Goal: Check status: Check status

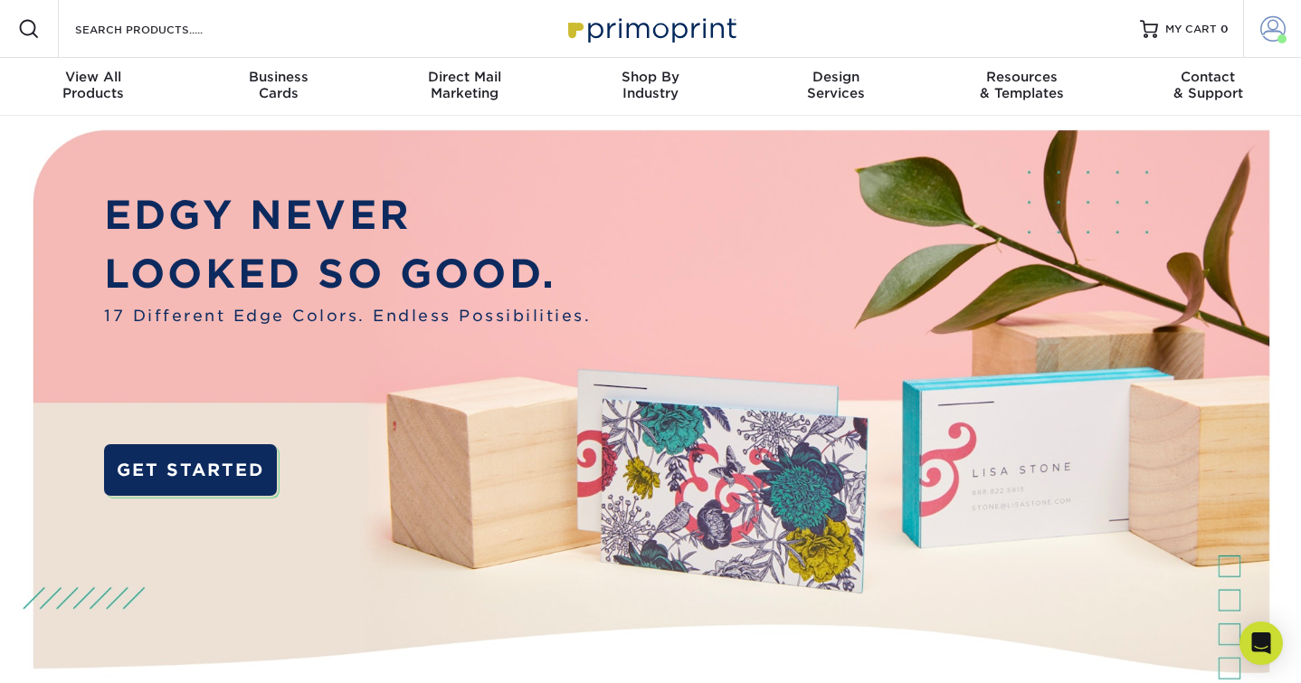
click at [1266, 24] on span at bounding box center [1273, 28] width 25 height 25
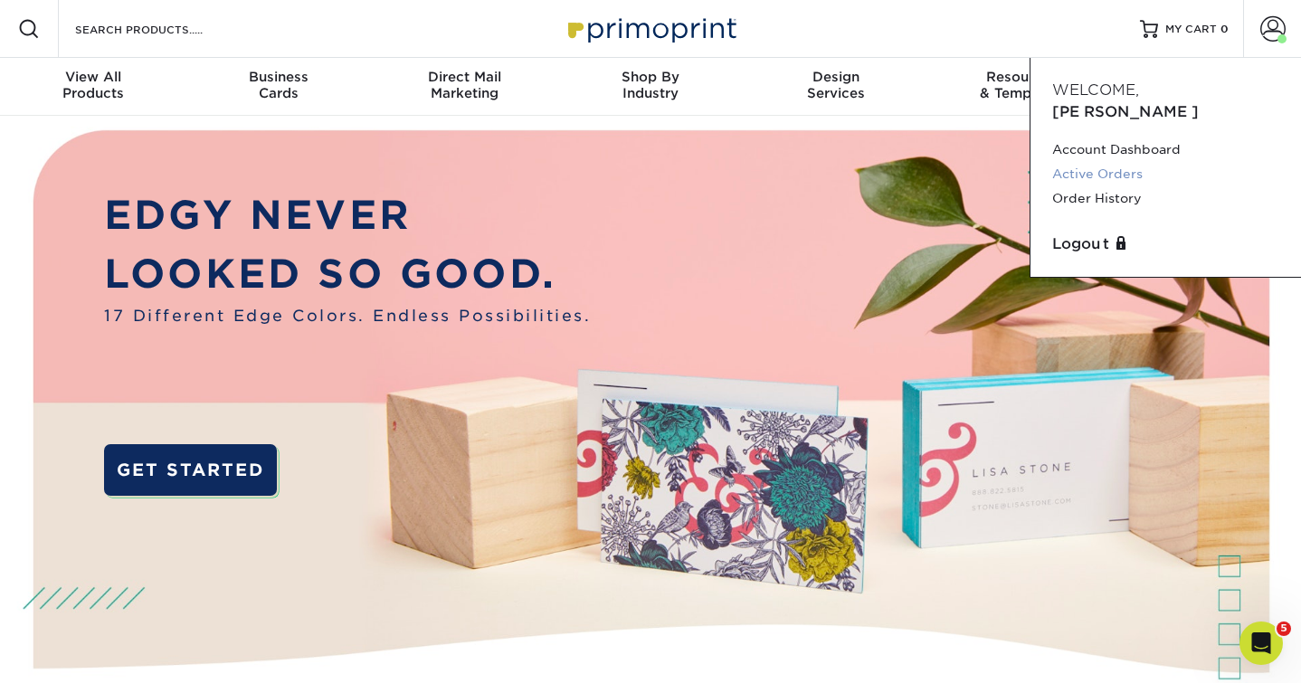
click at [1100, 162] on link "Active Orders" at bounding box center [1165, 174] width 227 height 24
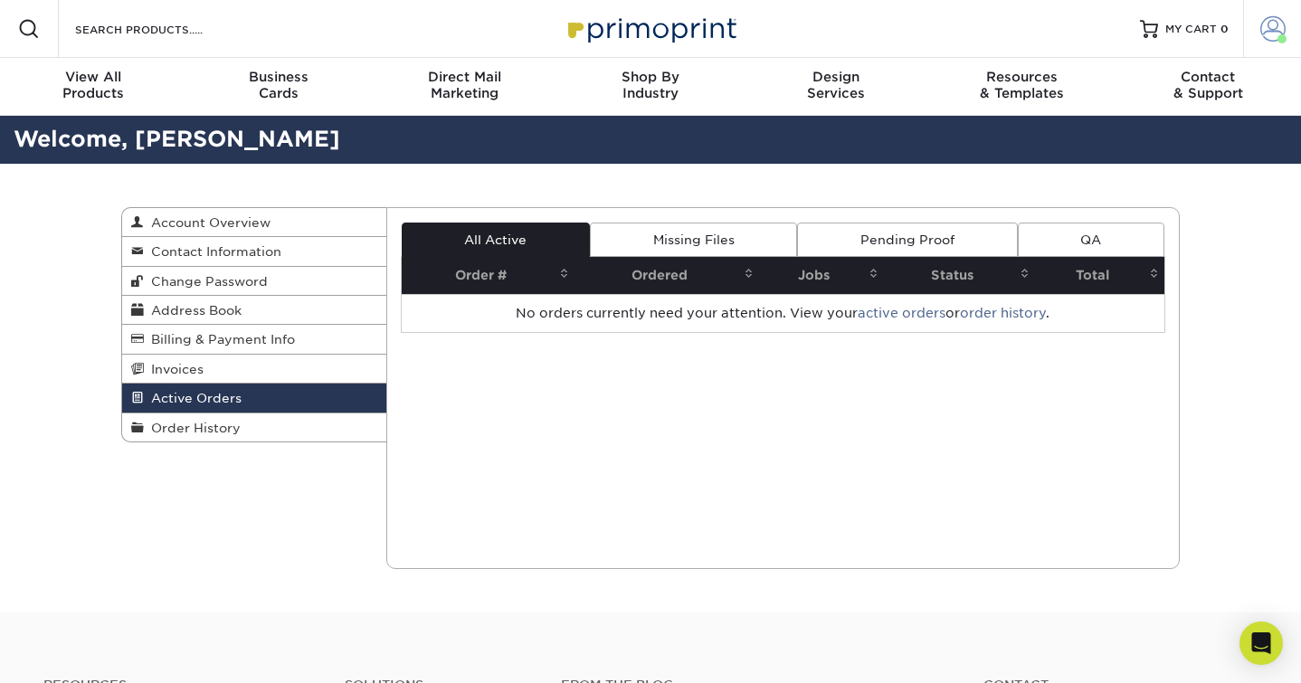
click at [1267, 23] on span at bounding box center [1273, 28] width 25 height 25
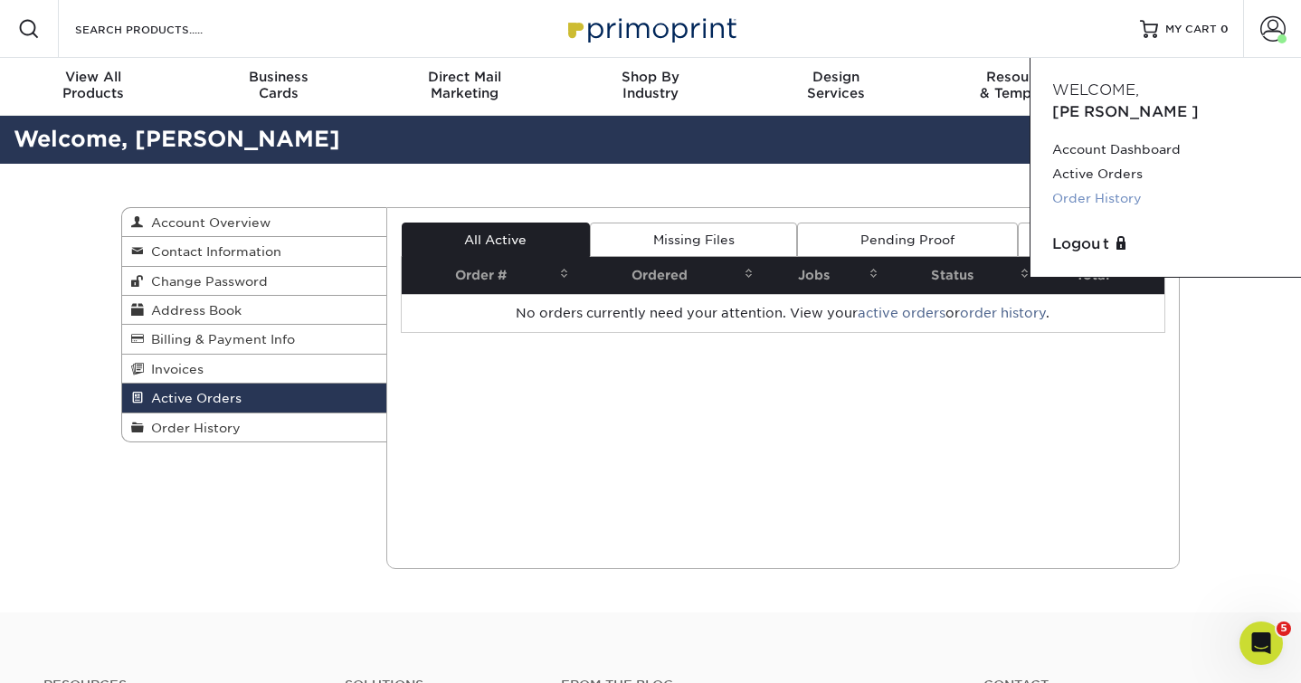
click at [1087, 186] on link "Order History" at bounding box center [1165, 198] width 227 height 24
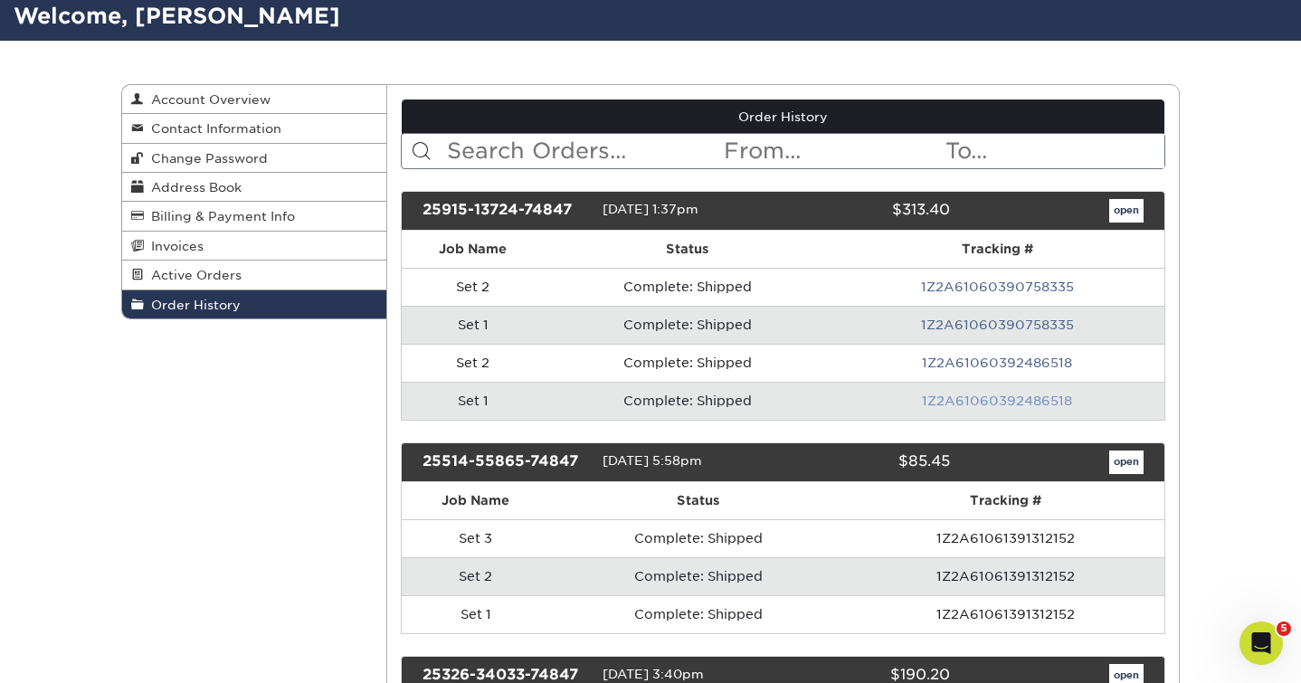
click at [999, 397] on link "1Z2A61060392486518" at bounding box center [997, 401] width 150 height 14
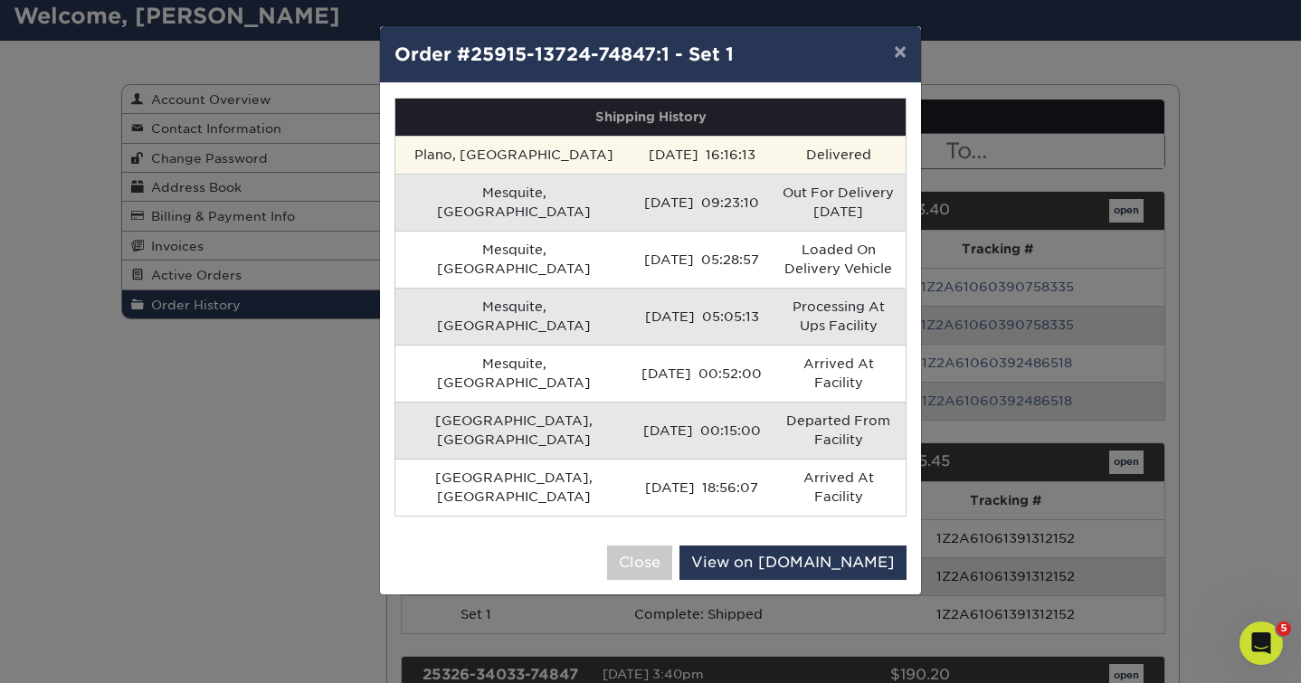
click at [771, 165] on td "Delivered" at bounding box center [838, 155] width 135 height 38
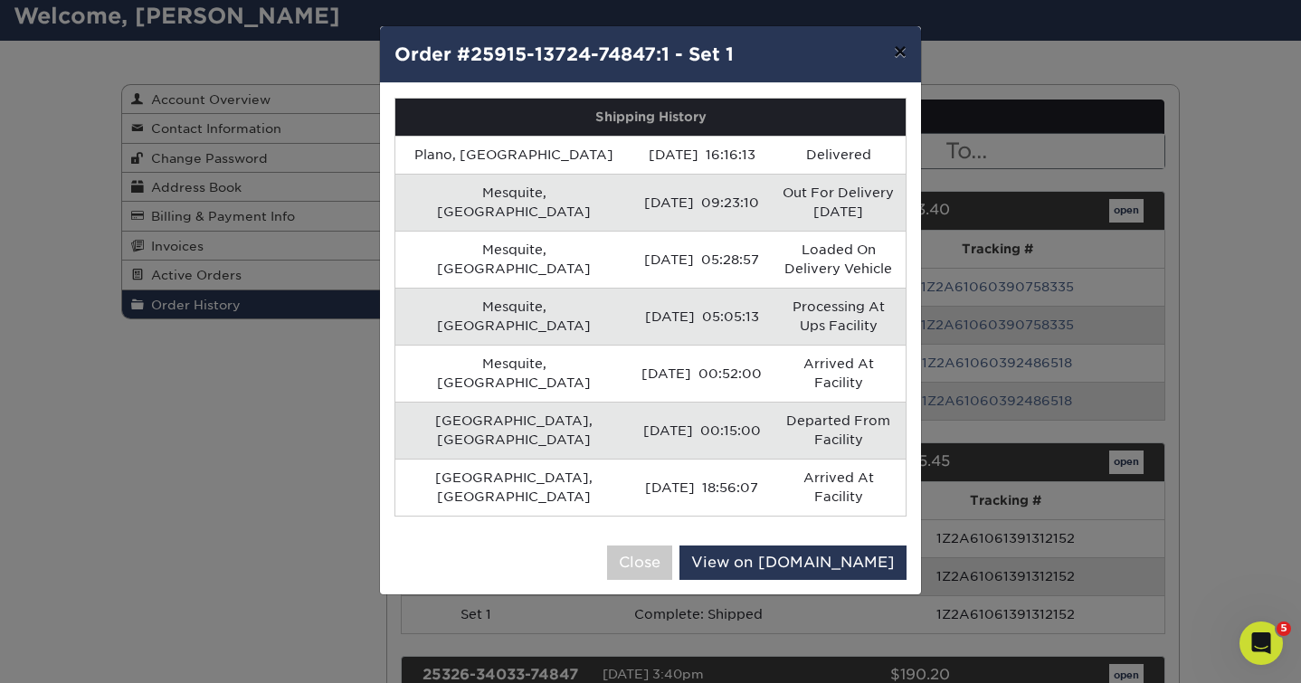
click at [903, 52] on button "×" at bounding box center [901, 51] width 42 height 51
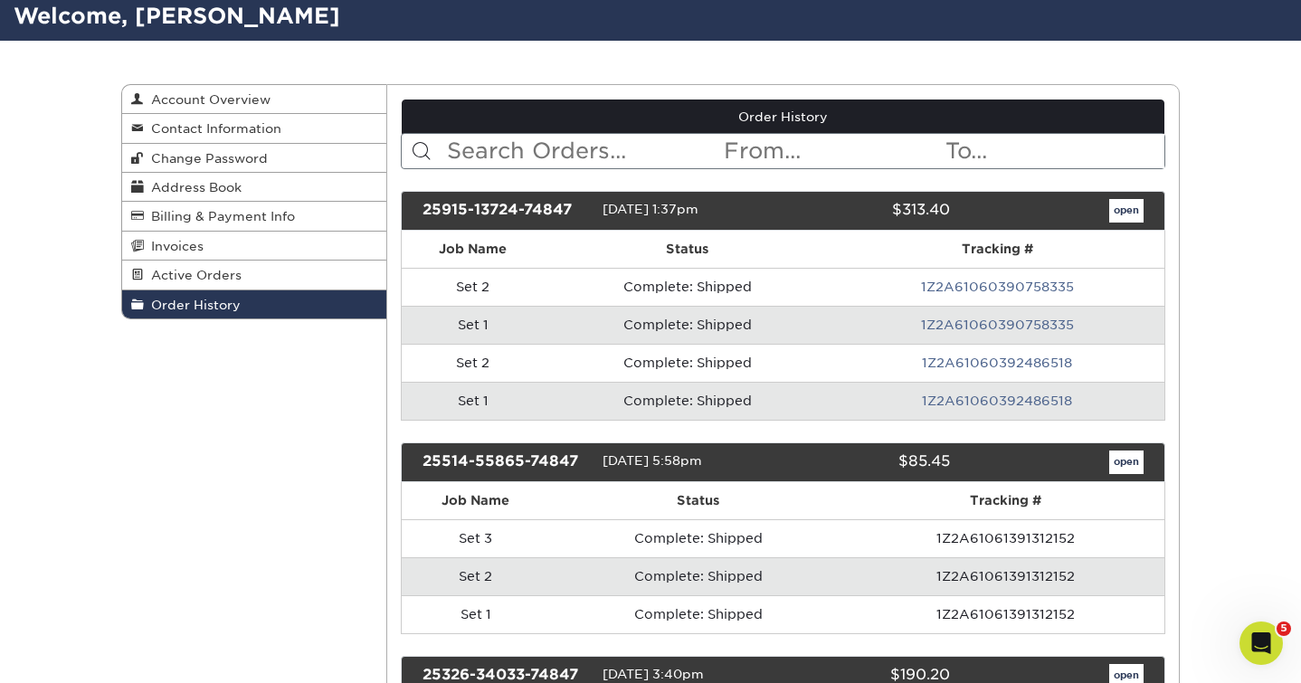
click at [894, 306] on td "1Z2A61060390758335" at bounding box center [998, 325] width 334 height 38
click at [862, 306] on td "1Z2A61060390758335" at bounding box center [998, 325] width 334 height 38
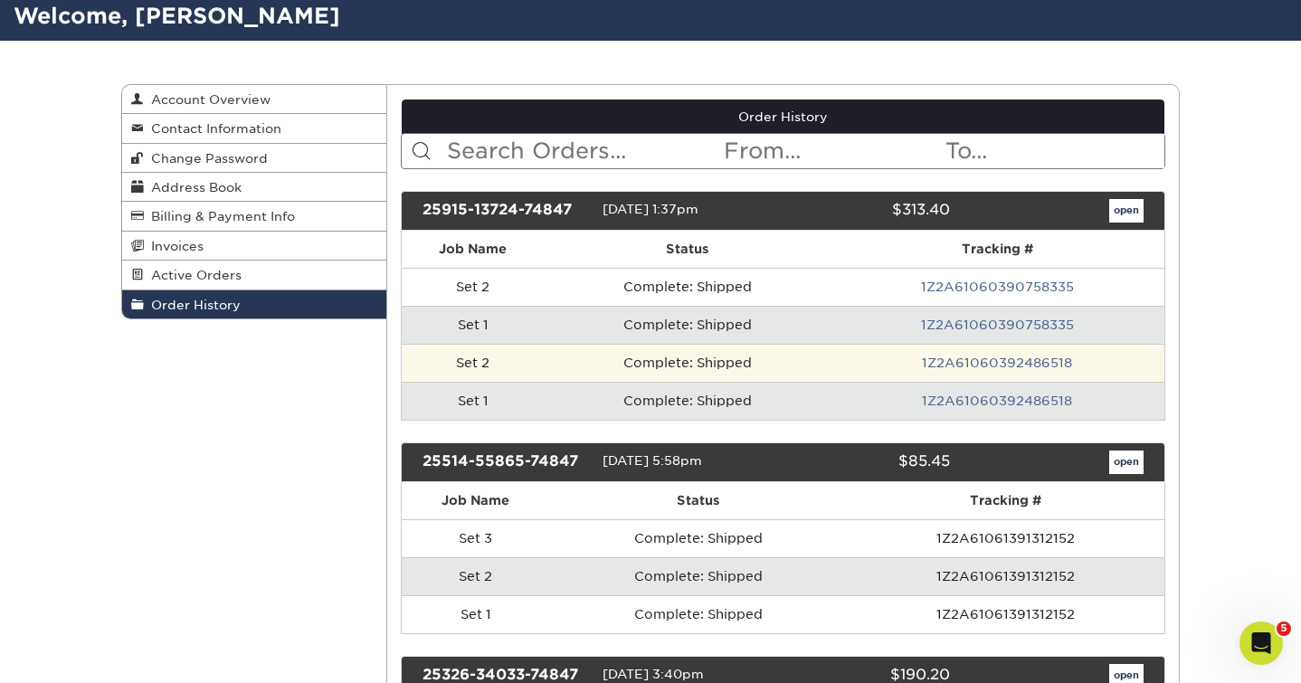
click at [812, 364] on td "Complete: Shipped" at bounding box center [688, 363] width 286 height 38
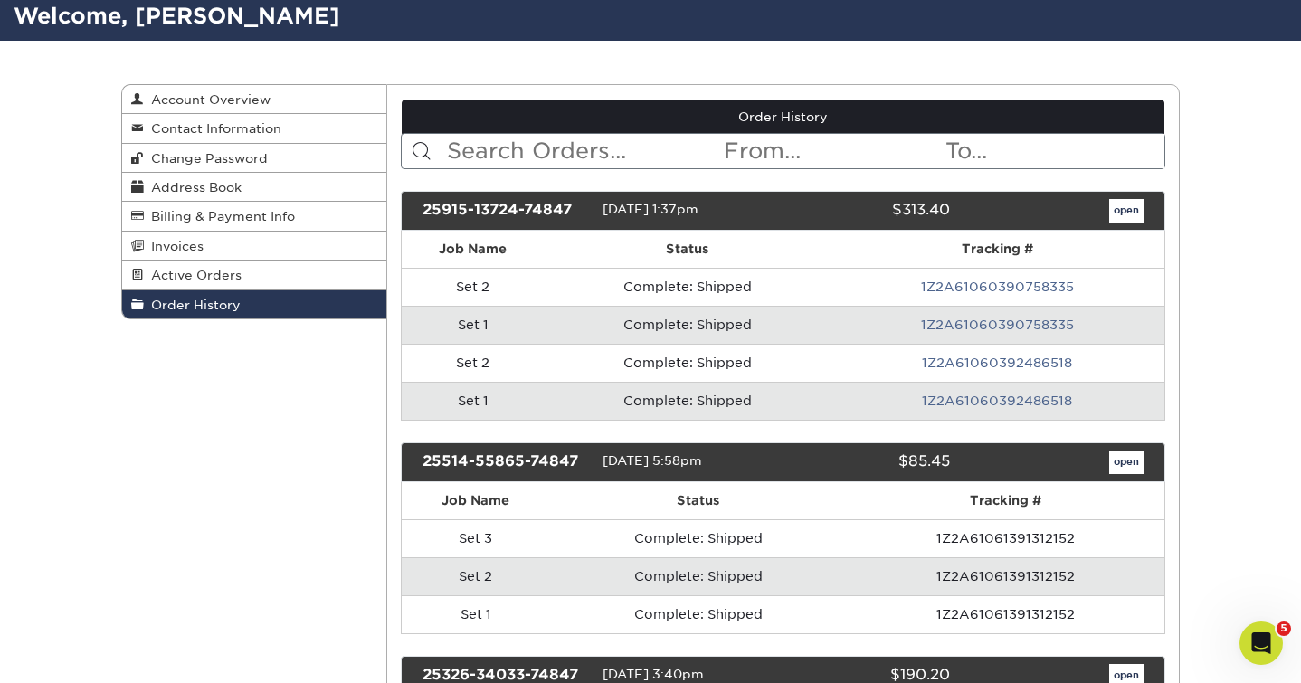
click at [814, 327] on td "Complete: Shipped" at bounding box center [688, 325] width 286 height 38
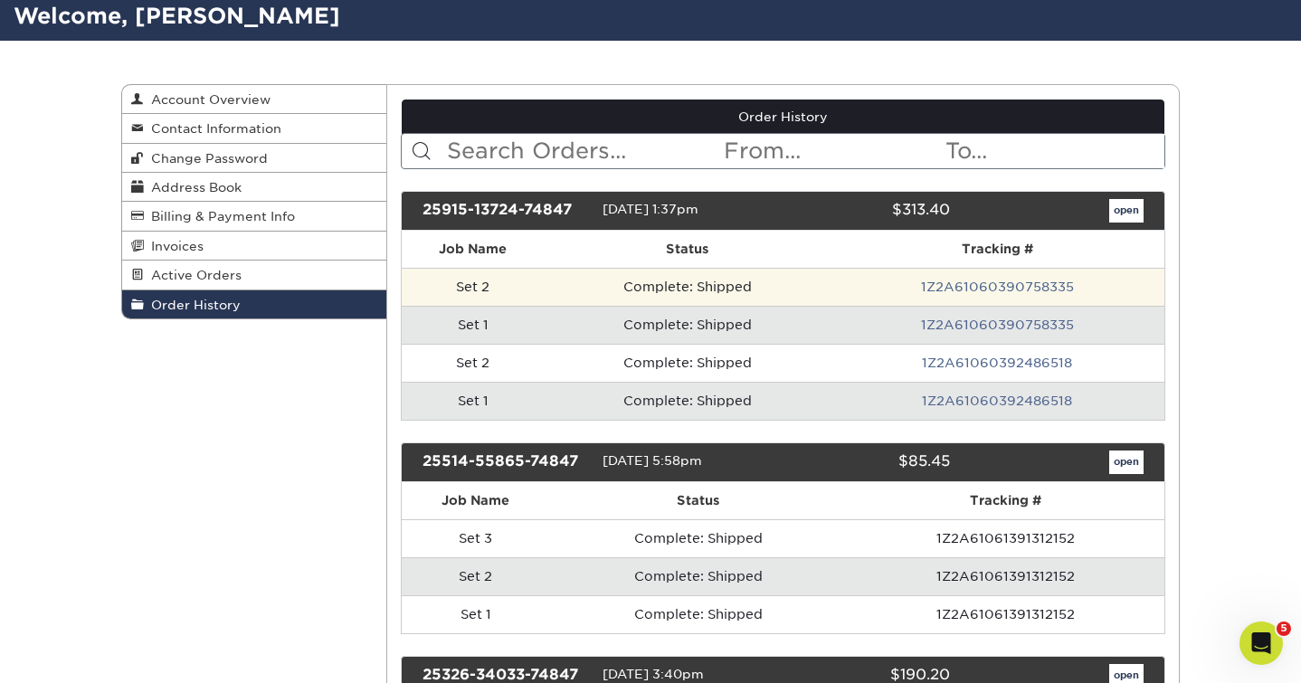
click at [823, 272] on td "Complete: Shipped" at bounding box center [688, 287] width 286 height 38
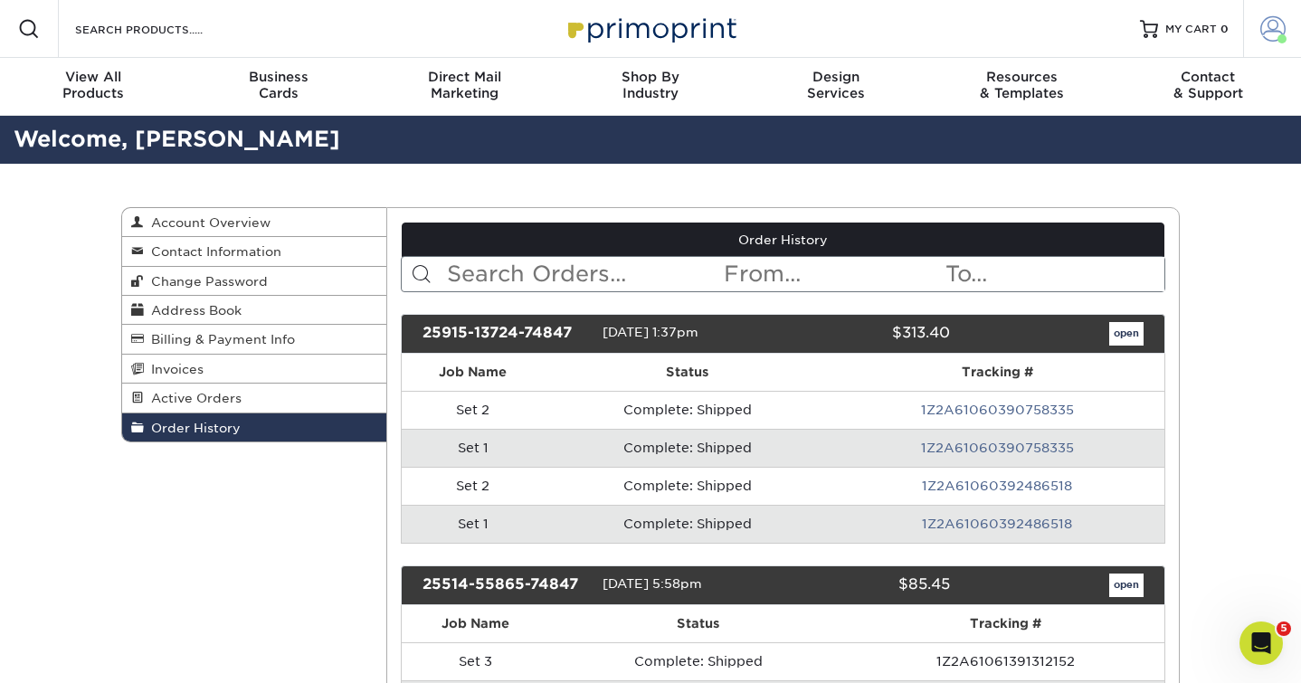
click at [1262, 30] on span at bounding box center [1273, 28] width 25 height 25
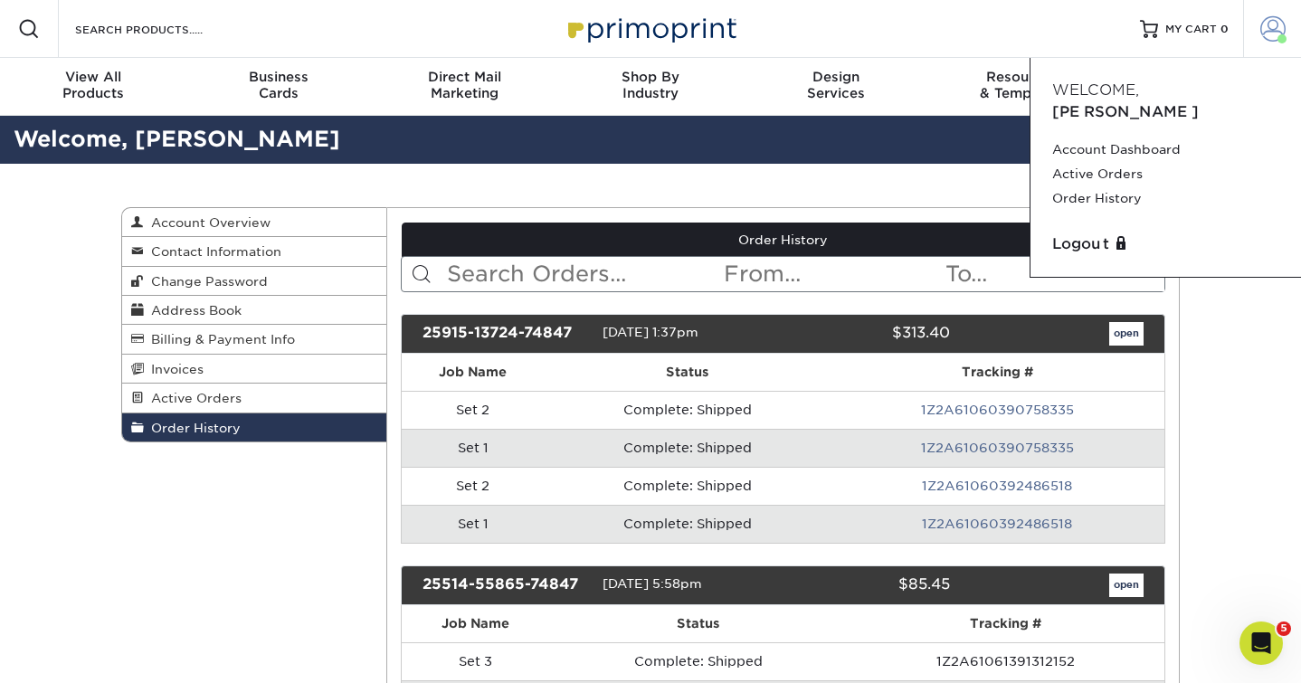
click at [1262, 30] on span at bounding box center [1273, 28] width 25 height 25
